Goal: Task Accomplishment & Management: Manage account settings

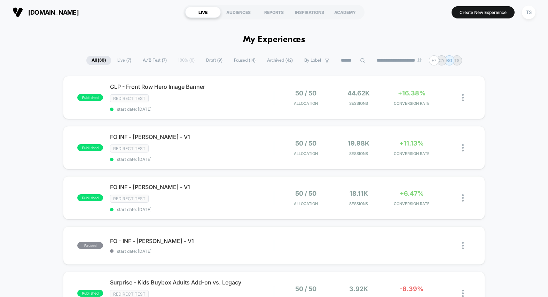
click at [536, 11] on button "TS" at bounding box center [529, 12] width 18 height 14
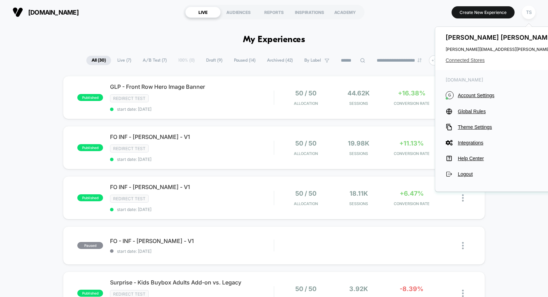
click at [469, 58] on span "Connected Stores" at bounding box center [515, 60] width 138 height 6
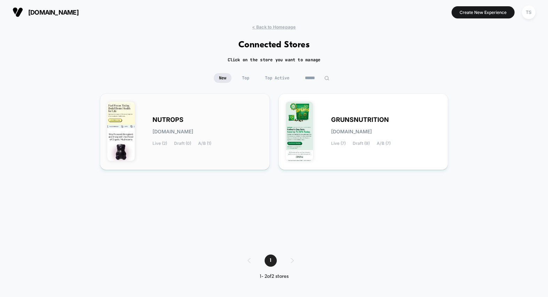
click at [231, 119] on div "NUTROPS [DOMAIN_NAME] Live (2) Draft (0) A/B (1)" at bounding box center [208, 131] width 110 height 29
